Goal: Task Accomplishment & Management: Manage account settings

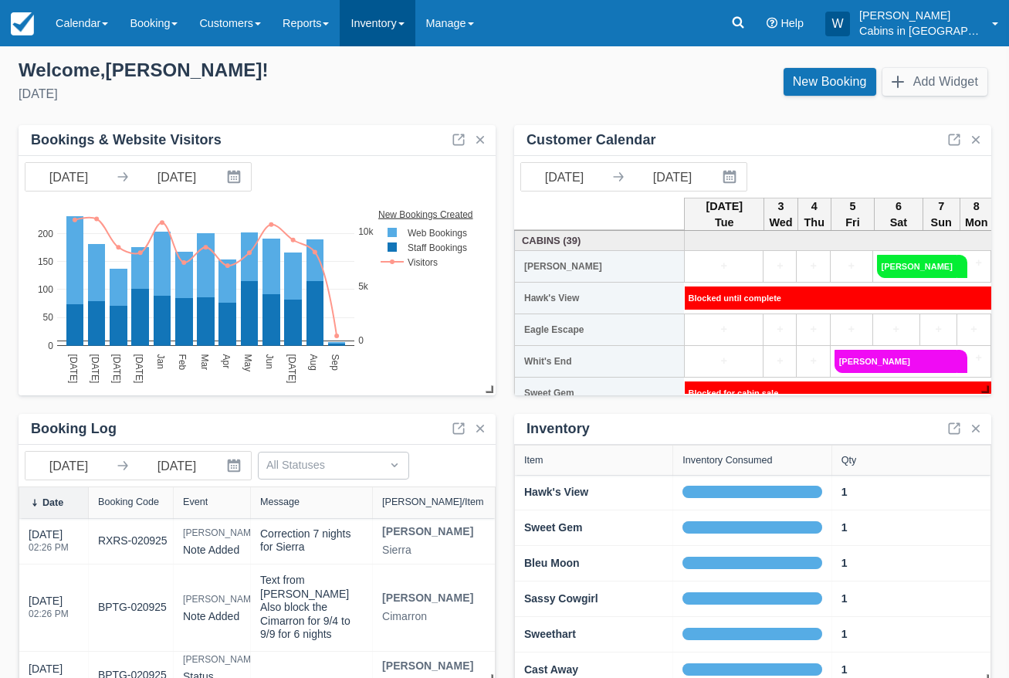
click at [414, 28] on link "Inventory" at bounding box center [377, 23] width 75 height 46
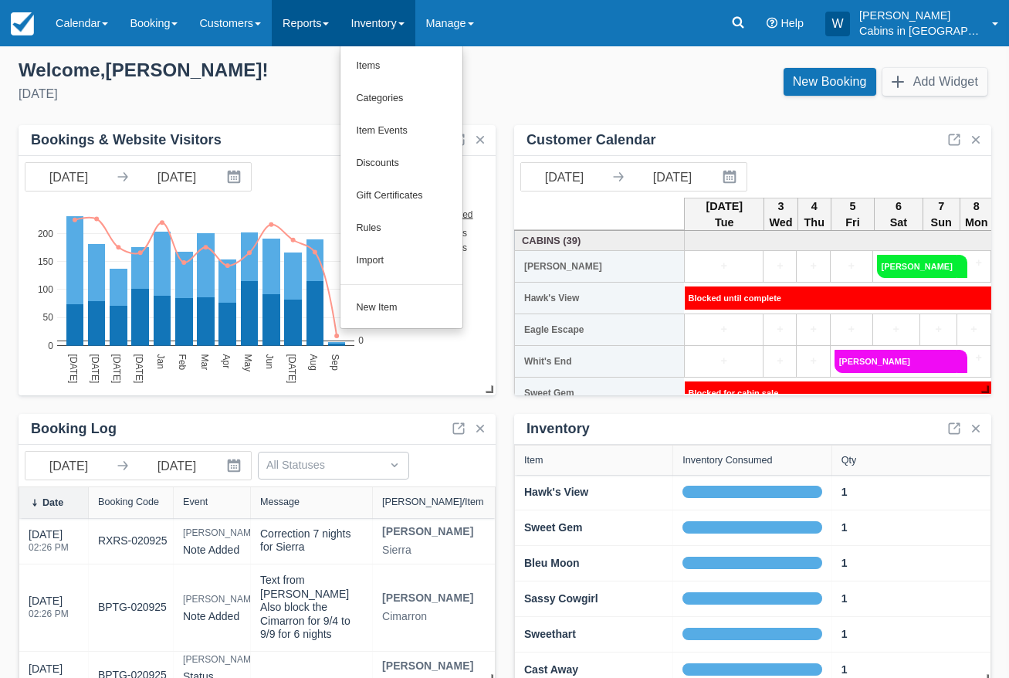
click at [329, 24] on span at bounding box center [326, 23] width 6 height 3
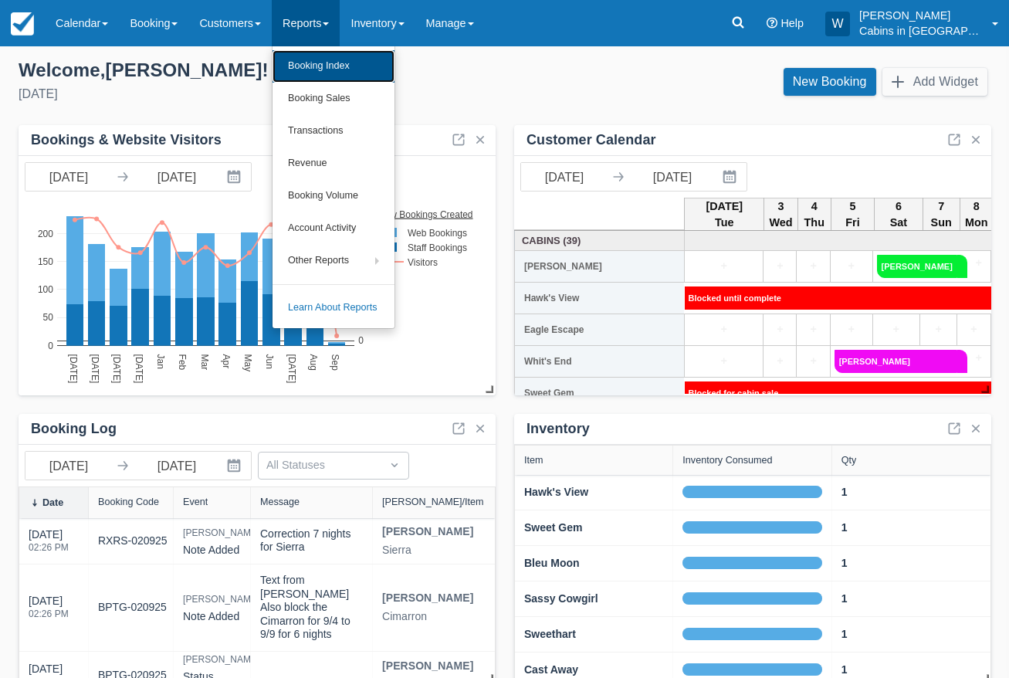
click at [329, 66] on link "Booking Index" at bounding box center [333, 66] width 122 height 32
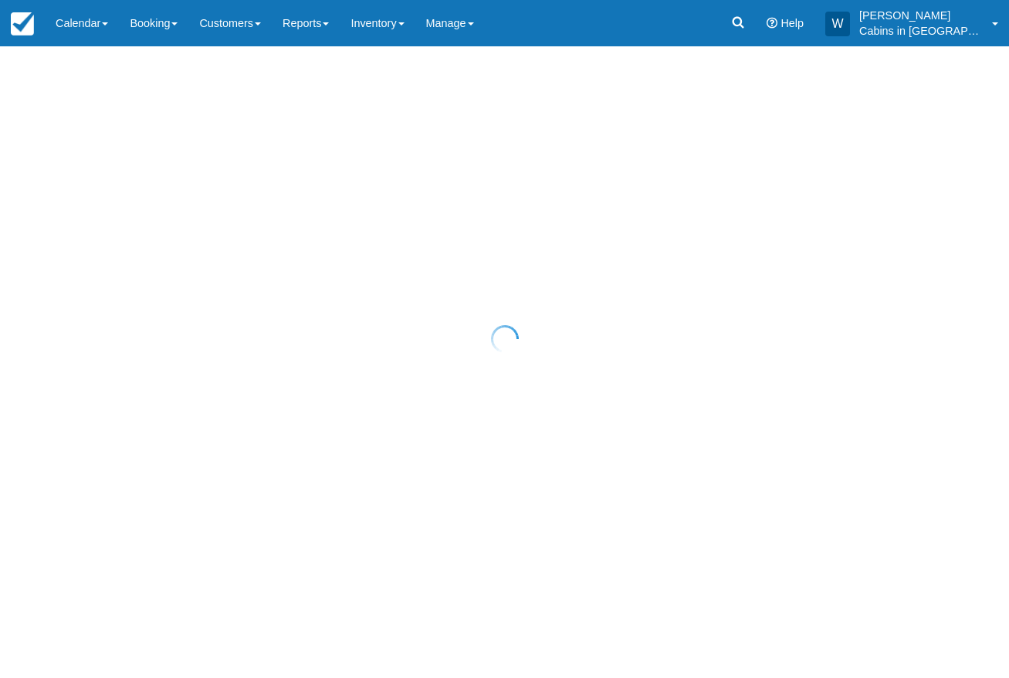
select select "25"
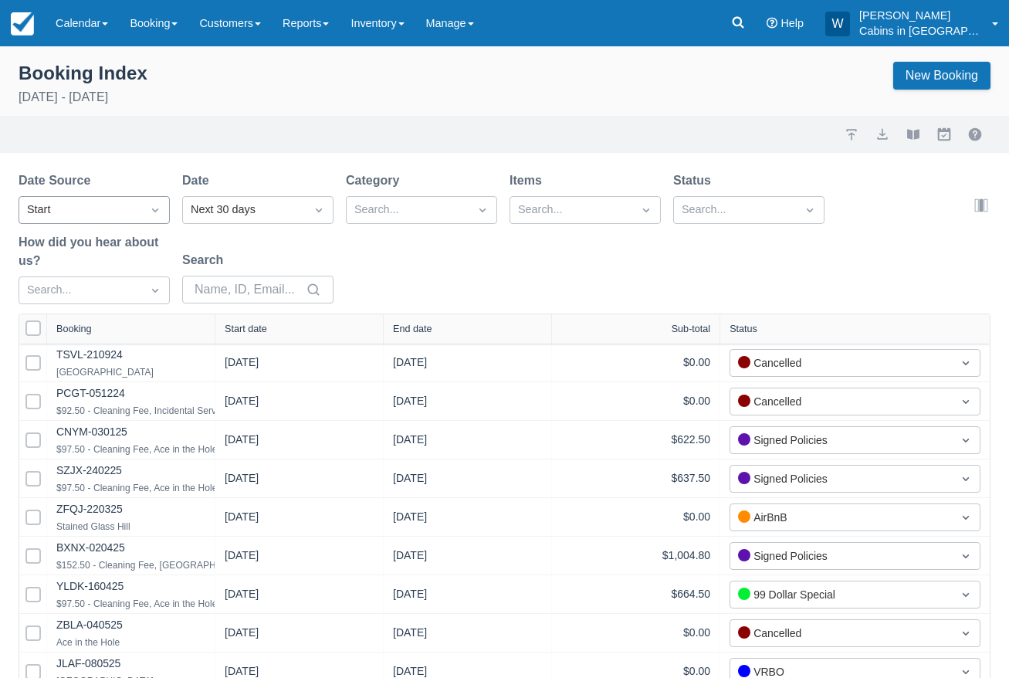
click at [134, 208] on div "Start" at bounding box center [80, 210] width 122 height 25
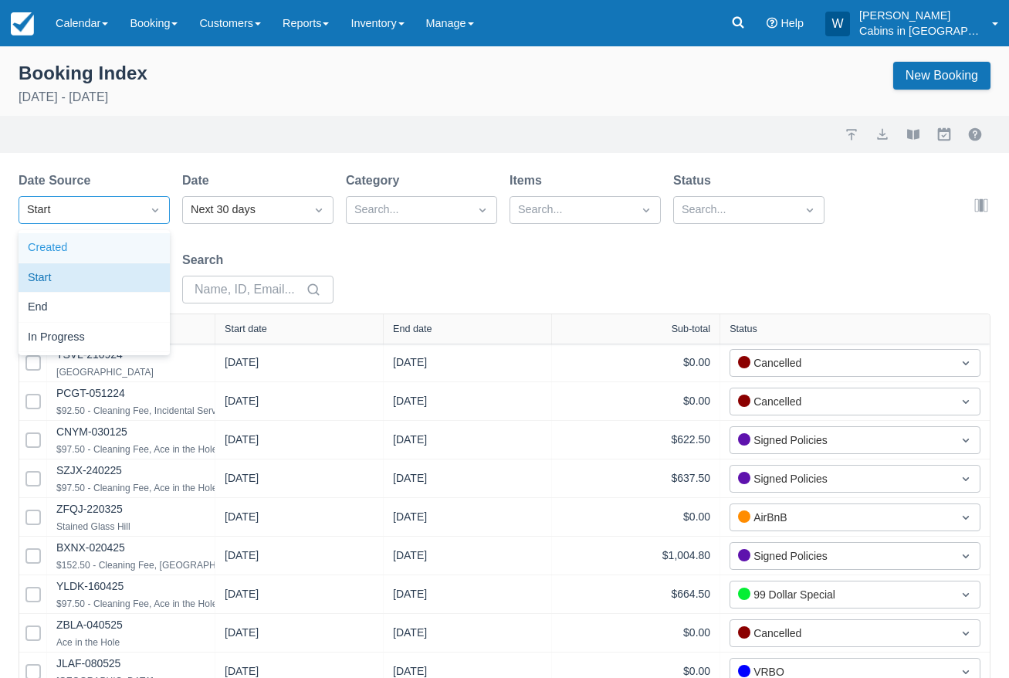
click at [127, 242] on div "Created" at bounding box center [94, 248] width 151 height 30
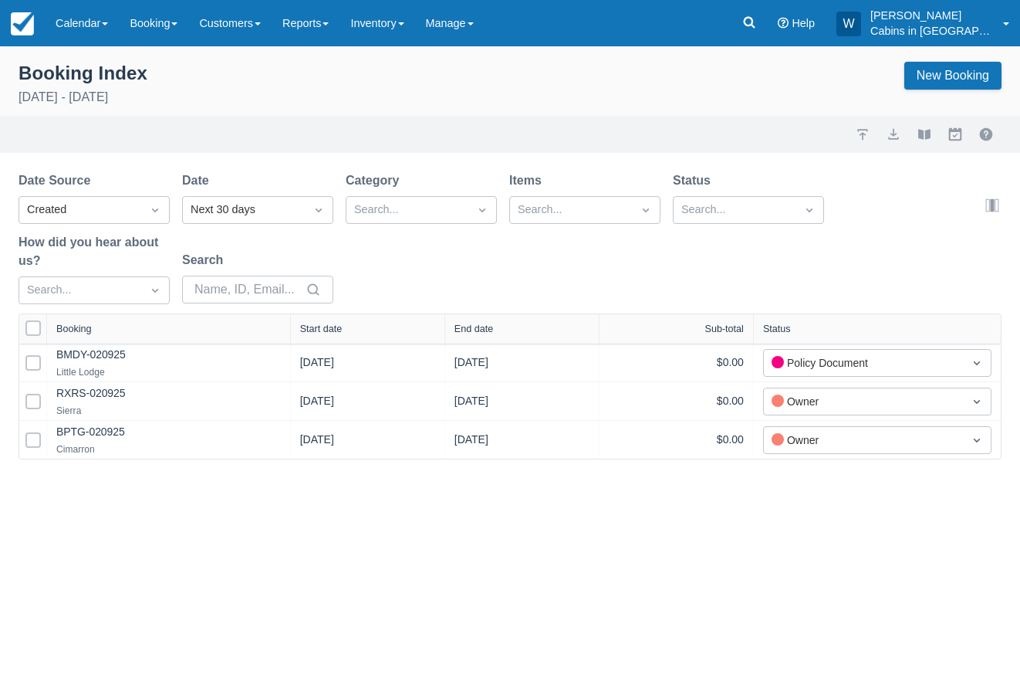
drag, startPoint x: 215, startPoint y: 321, endPoint x: 349, endPoint y: 328, distance: 133.7
click at [304, 328] on div at bounding box center [290, 328] width 28 height 29
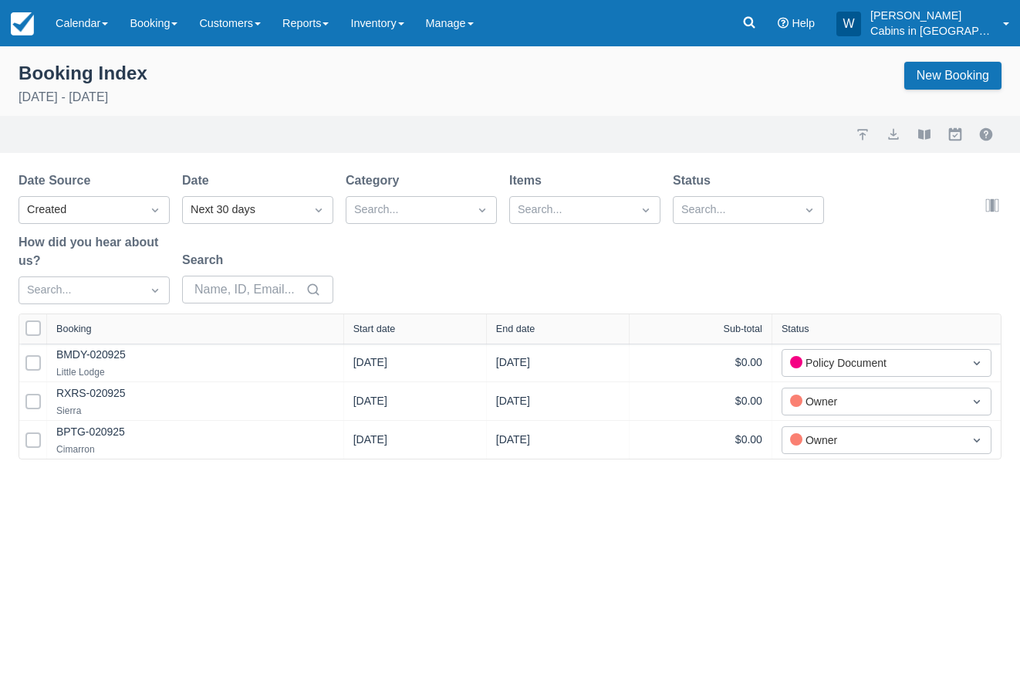
click at [375, 327] on div "Start date" at bounding box center [374, 328] width 42 height 11
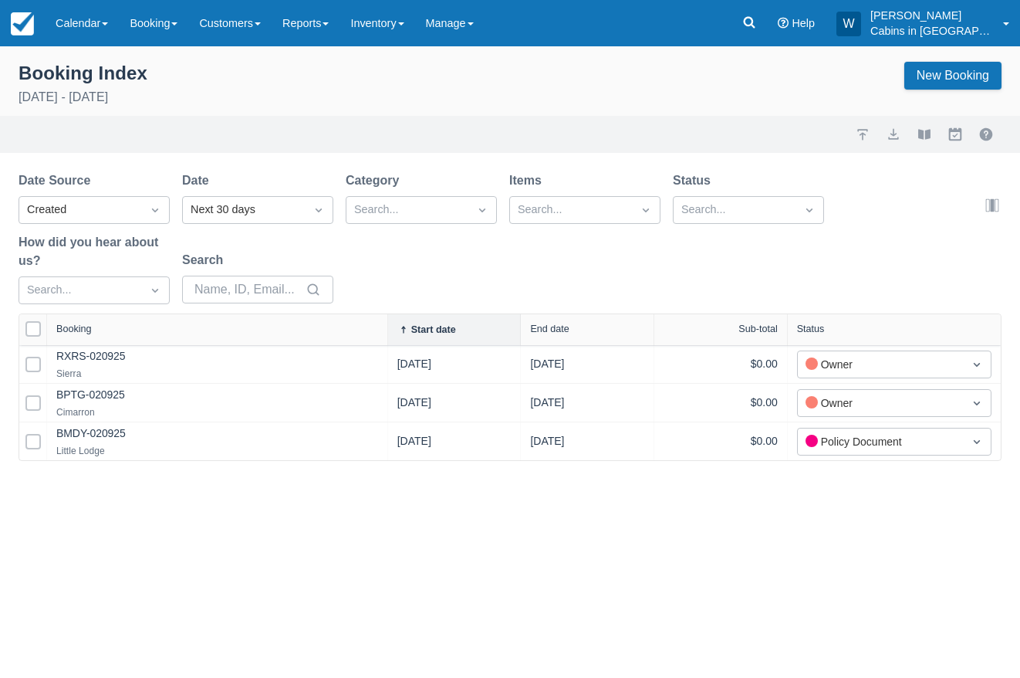
drag, startPoint x: 215, startPoint y: 329, endPoint x: 409, endPoint y: 333, distance: 193.7
click at [401, 332] on div at bounding box center [388, 329] width 28 height 31
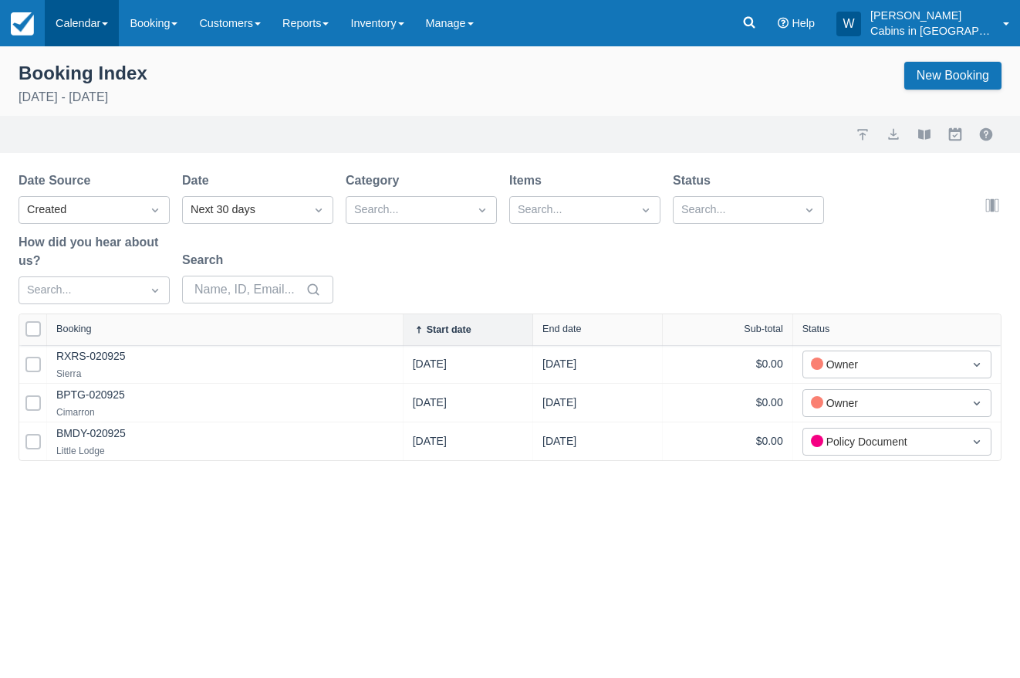
click at [117, 22] on link "Calendar" at bounding box center [82, 23] width 74 height 46
click at [103, 98] on link "Customer" at bounding box center [107, 99] width 122 height 32
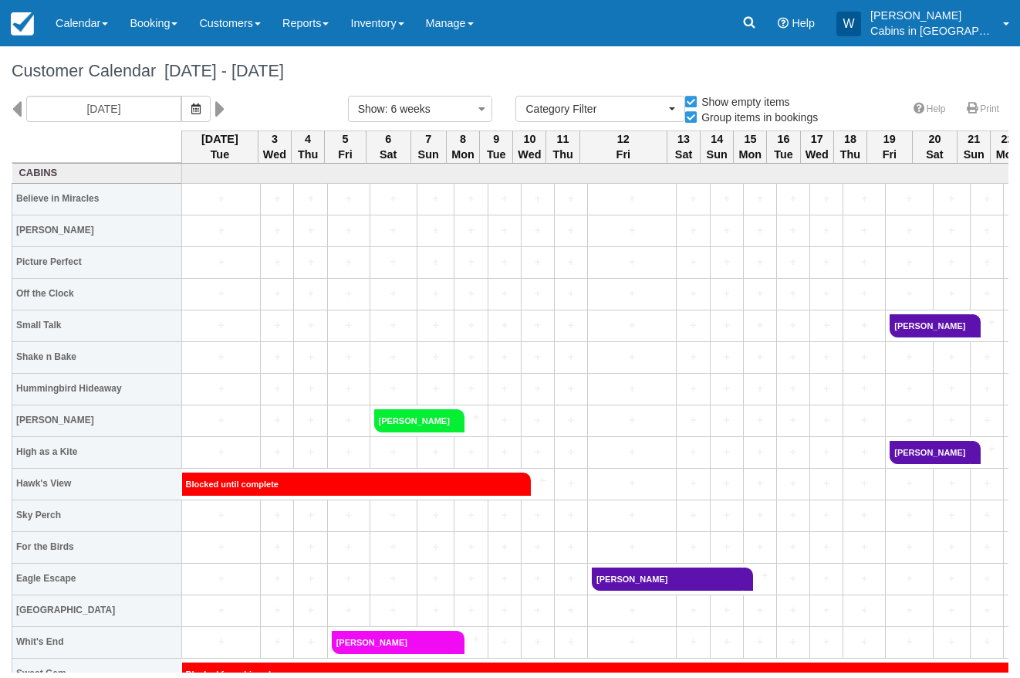
select select
